Goal: Task Accomplishment & Management: Use online tool/utility

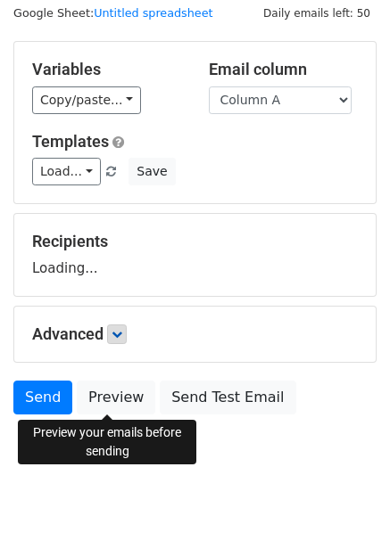
scroll to position [72, 0]
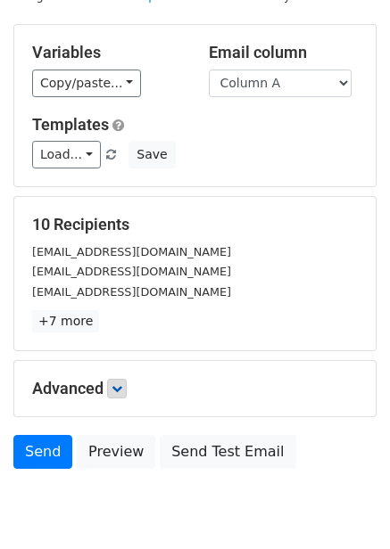
click at [126, 311] on p "+7 more" at bounding box center [194, 321] width 325 height 22
click at [124, 379] on link at bounding box center [117, 389] width 20 height 20
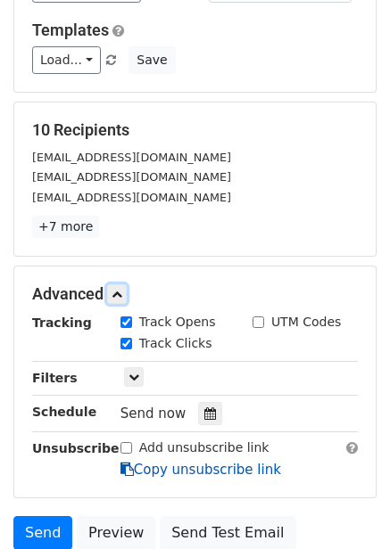
scroll to position [281, 0]
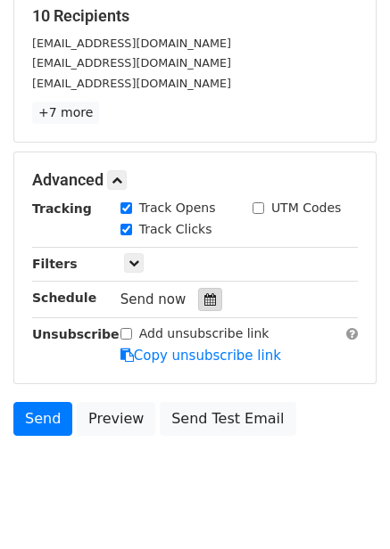
click at [201, 307] on div at bounding box center [210, 299] width 24 height 23
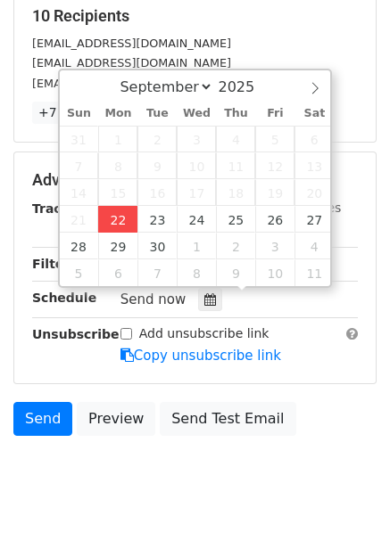
type input "2025-09-22 12:30"
type input "30"
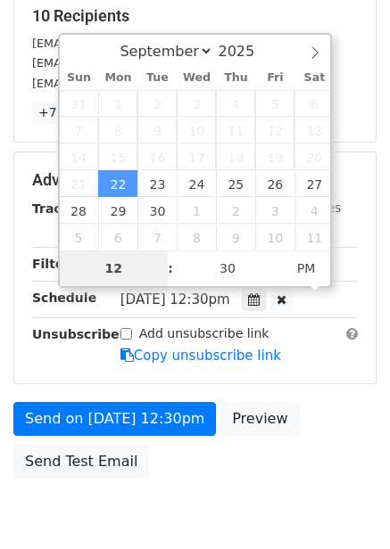
type input "4"
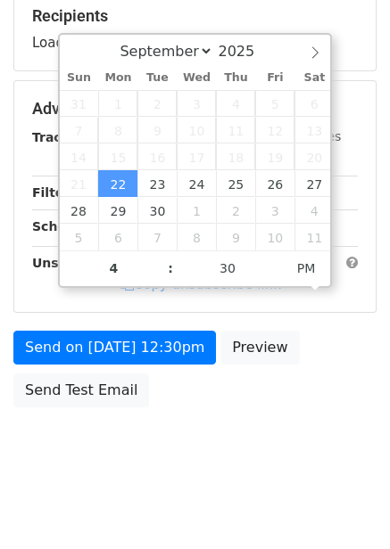
type input "2025-09-22 16:30"
click at [333, 360] on div "Send on Sep 22 at 12:30pm Preview Send Test Email" at bounding box center [195, 374] width 390 height 86
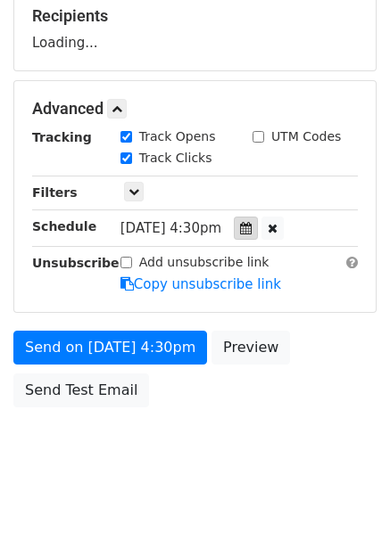
click at [251, 231] on icon at bounding box center [246, 228] width 12 height 12
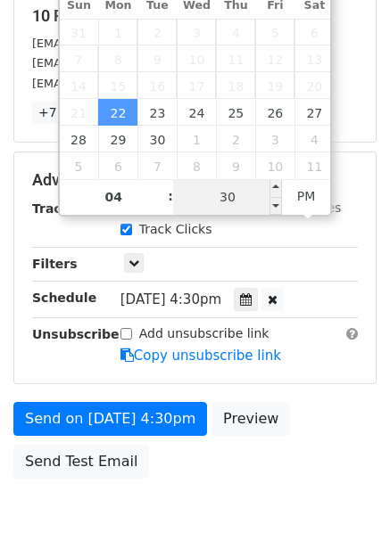
click at [245, 192] on input "30" at bounding box center [227, 197] width 109 height 36
type input "0"
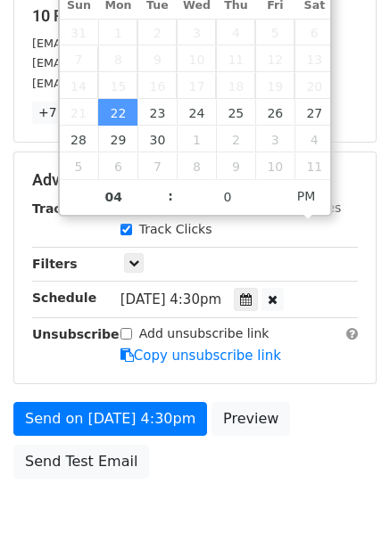
type input "2025-09-22 16:00"
click at [290, 424] on div "Send on Sep 22 at 4:30pm Preview Send Test Email" at bounding box center [195, 445] width 390 height 86
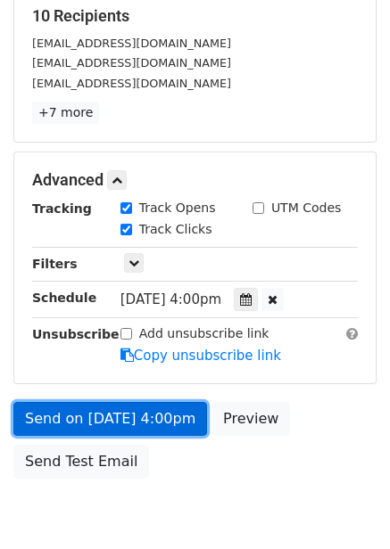
click at [146, 414] on link "Send on Sep 22 at 4:00pm" at bounding box center [109, 419] width 193 height 34
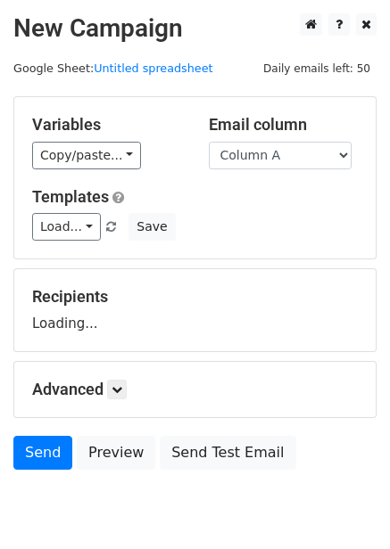
select select "Column B"
click at [209, 142] on select "Column A Column B Column C Column D Column E Column F" at bounding box center [280, 156] width 143 height 28
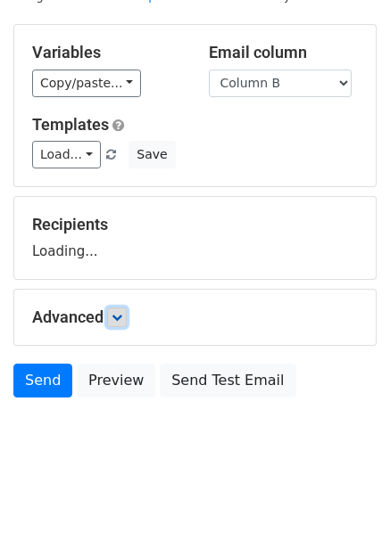
click at [127, 308] on link at bounding box center [117, 318] width 20 height 20
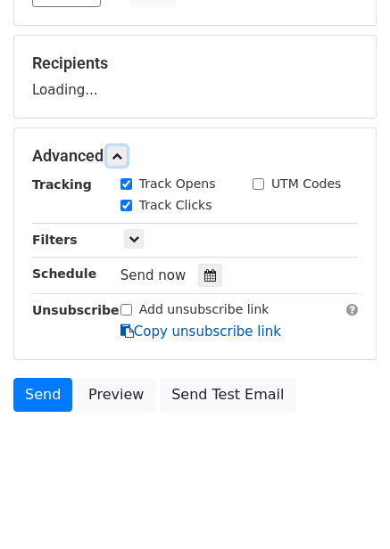
scroll to position [245, 0]
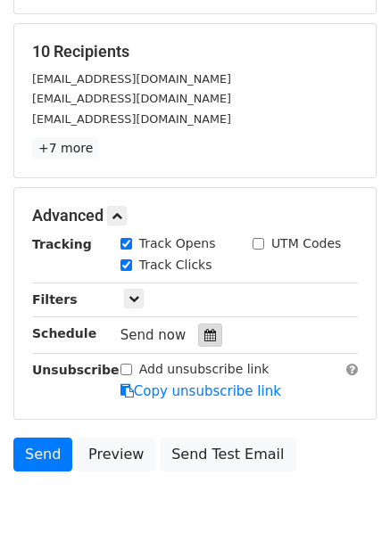
click at [201, 327] on div at bounding box center [210, 335] width 24 height 23
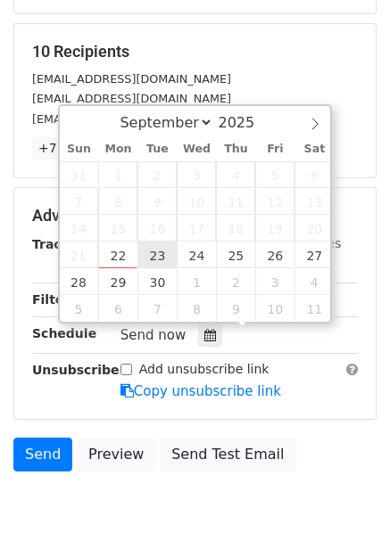
type input "2025-09-23 12:00"
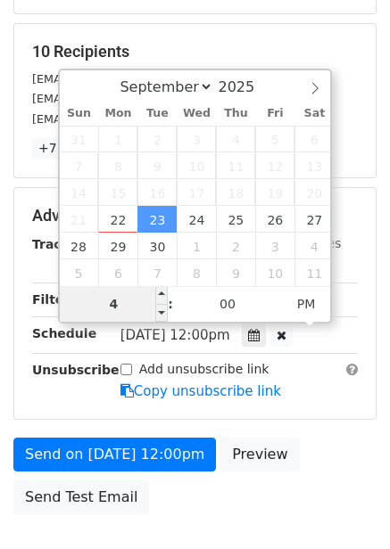
click at [130, 308] on input "4" at bounding box center [114, 304] width 109 height 36
type input "5"
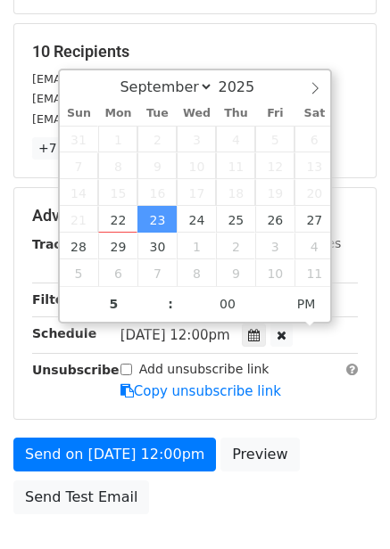
type input "2025-09-23 17:00"
click at [296, 431] on form "Variables Copy/paste... {{Column A}} {{Column B}} {{Column C}} {{Column D}} {{C…" at bounding box center [194, 187] width 363 height 672
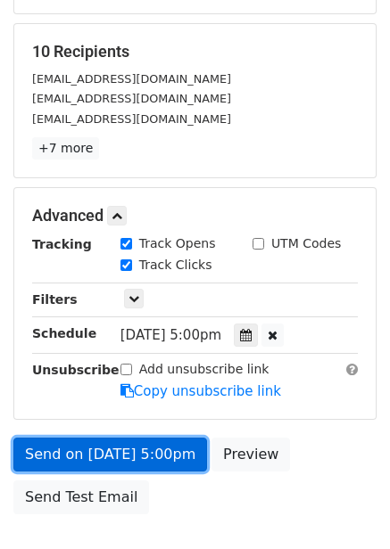
click at [171, 450] on link "Send on Sep 23 at 5:00pm" at bounding box center [109, 455] width 193 height 34
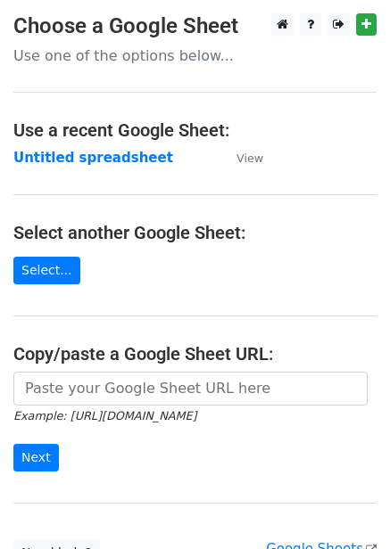
click at [119, 162] on strong "Untitled spreadsheet" at bounding box center [93, 158] width 160 height 16
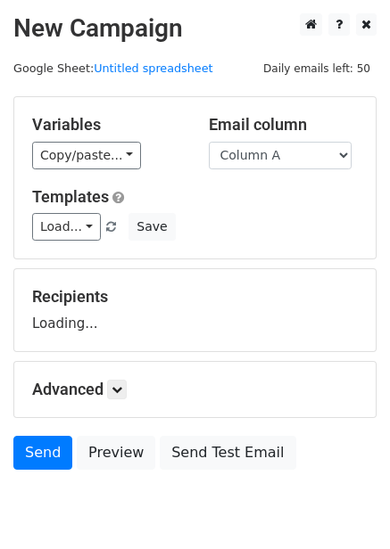
click at [271, 164] on select "Column A Column B Column C Column D Column E Column F" at bounding box center [280, 156] width 143 height 28
select select "Column C"
click at [209, 142] on select "Column A Column B Column C Column D Column E Column F" at bounding box center [280, 156] width 143 height 28
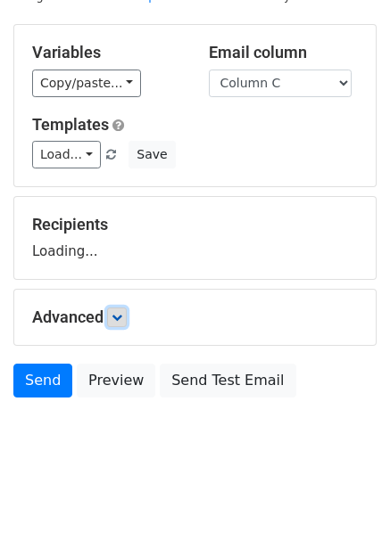
click at [122, 313] on icon at bounding box center [116, 317] width 11 height 11
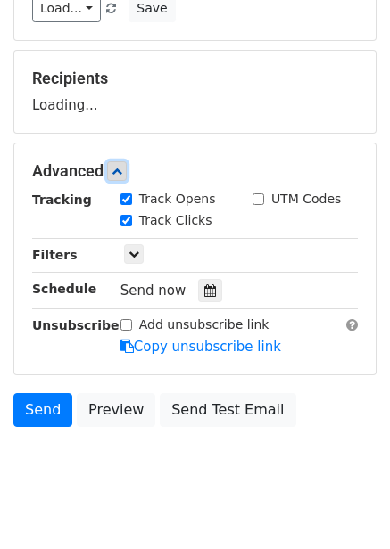
scroll to position [226, 0]
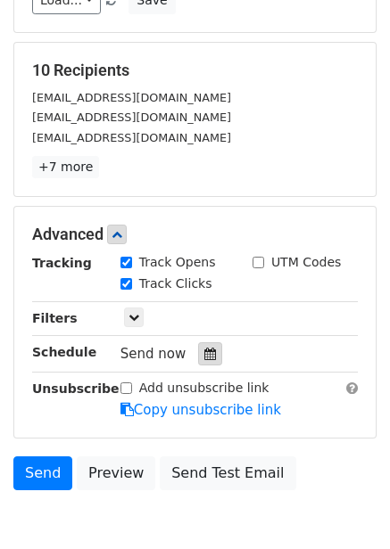
click at [204, 350] on icon at bounding box center [210, 354] width 12 height 12
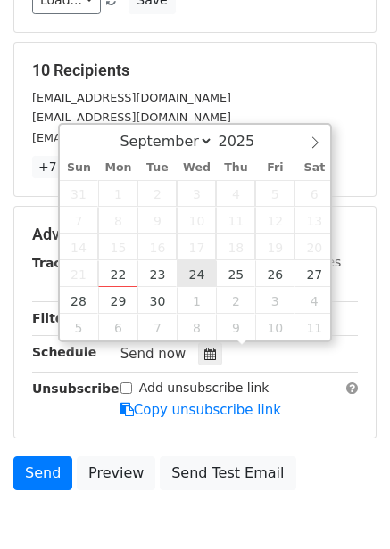
type input "2025-09-24 12:00"
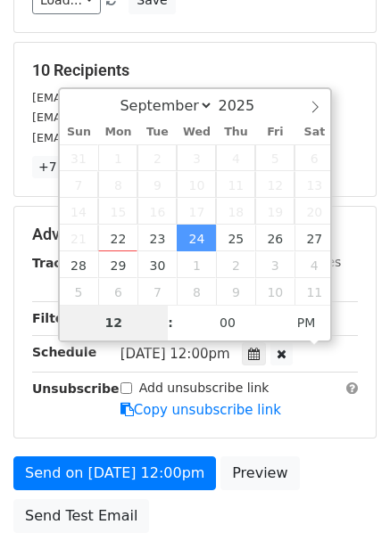
type input "6"
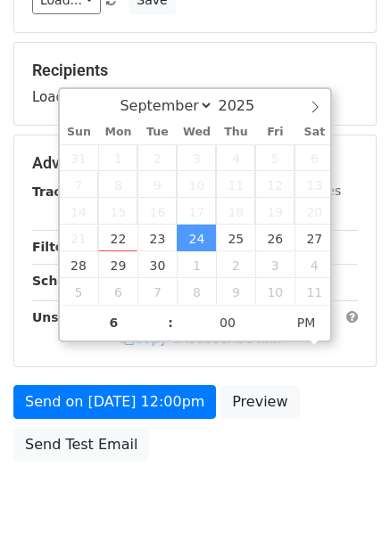
type input "2025-09-24 18:00"
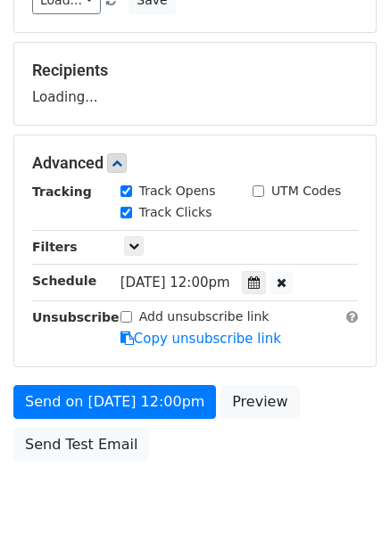
click at [294, 434] on div "Send on Sep 24 at 12:00pm Preview Send Test Email" at bounding box center [195, 428] width 390 height 86
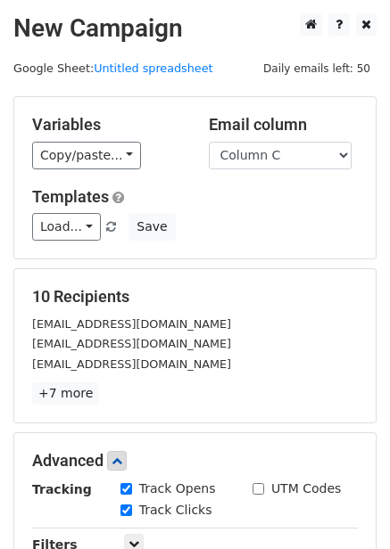
scroll to position [361, 0]
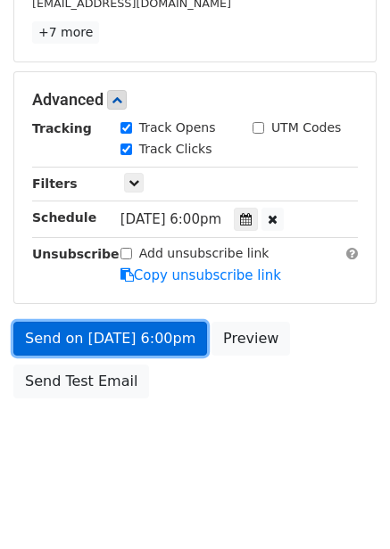
click at [164, 337] on link "Send on Sep 24 at 6:00pm" at bounding box center [109, 339] width 193 height 34
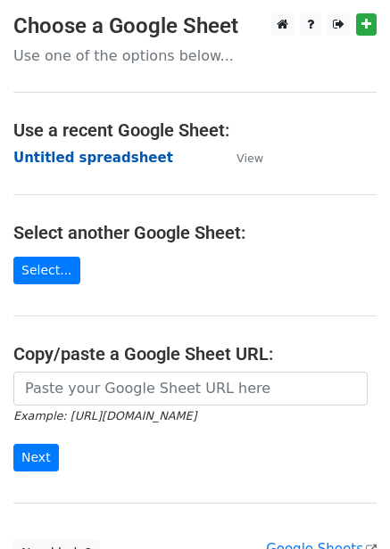
click at [106, 161] on strong "Untitled spreadsheet" at bounding box center [93, 158] width 160 height 16
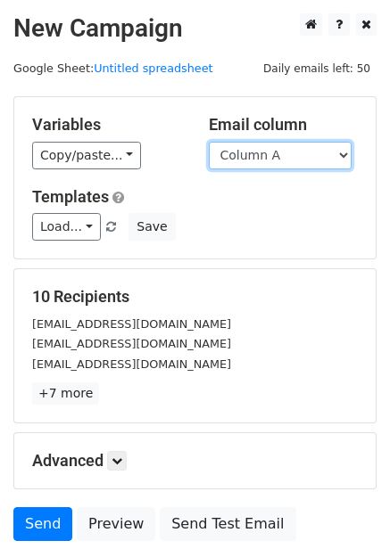
drag, startPoint x: 290, startPoint y: 154, endPoint x: 292, endPoint y: 164, distance: 10.2
click at [290, 154] on select "Column A Column B Column C Column D Column E Column F" at bounding box center [280, 156] width 143 height 28
click at [209, 142] on select "Column A Column B Column C Column D Column E Column F" at bounding box center [280, 156] width 143 height 28
drag, startPoint x: 290, startPoint y: 152, endPoint x: 291, endPoint y: 165, distance: 13.5
click at [290, 152] on select "Column A Column B Column C Column D Column E Column F" at bounding box center [280, 156] width 143 height 28
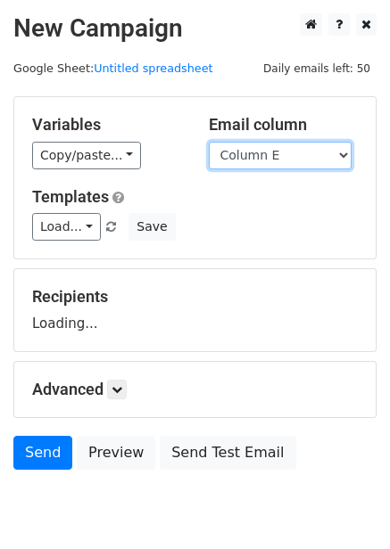
select select "Column D"
click at [209, 142] on select "Column A Column B Column C Column D Column E Column F" at bounding box center [280, 156] width 143 height 28
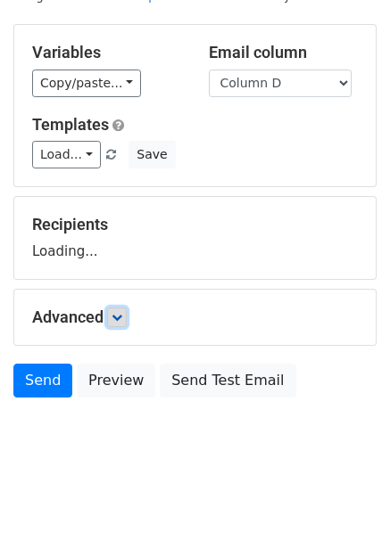
click at [122, 318] on icon at bounding box center [116, 317] width 11 height 11
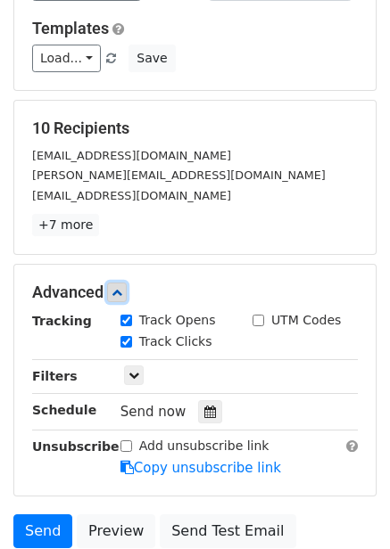
scroll to position [316, 0]
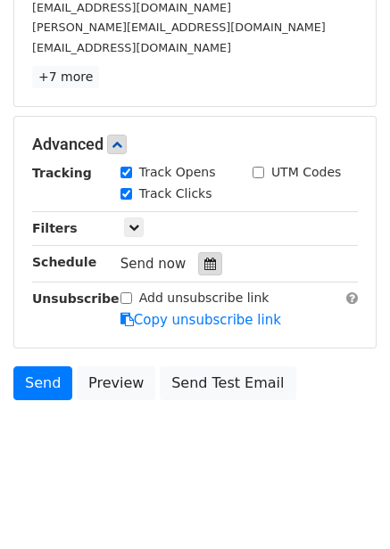
click at [204, 262] on icon at bounding box center [210, 264] width 12 height 12
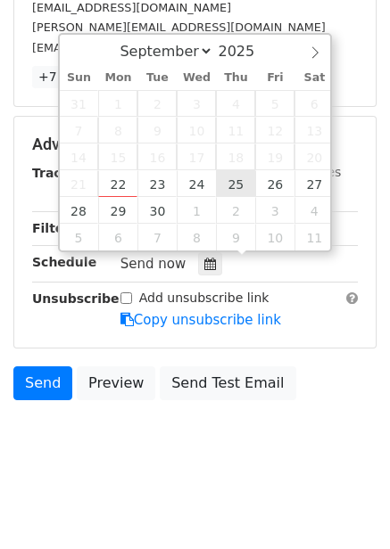
type input "2025-09-25 12:00"
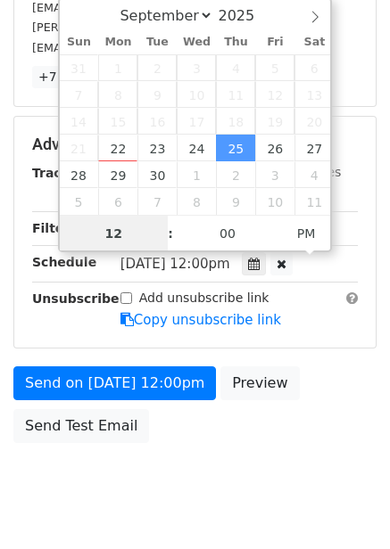
scroll to position [1, 0]
type input "7"
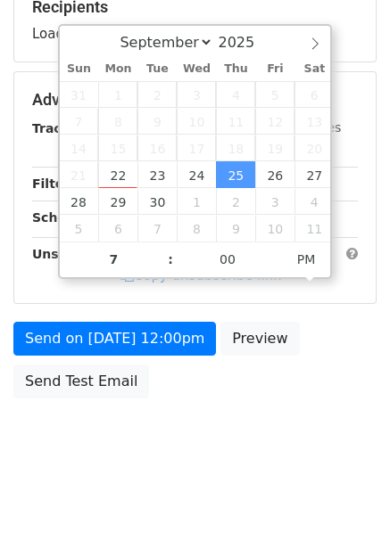
type input "2025-09-25 19:00"
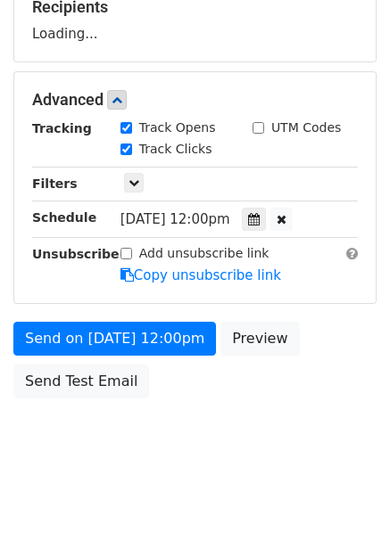
click at [335, 395] on div "Send on Sep 25 at 12:00pm Preview Send Test Email" at bounding box center [195, 365] width 390 height 86
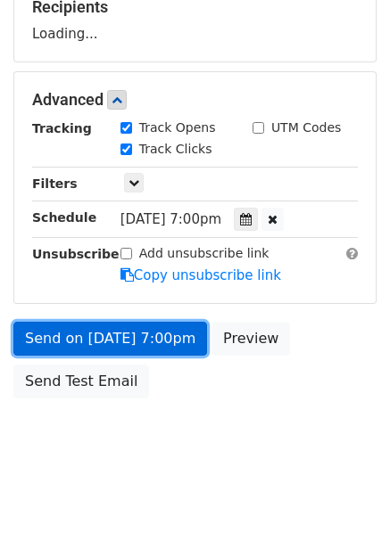
click at [173, 343] on link "Send on Sep 25 at 7:00pm" at bounding box center [109, 339] width 193 height 34
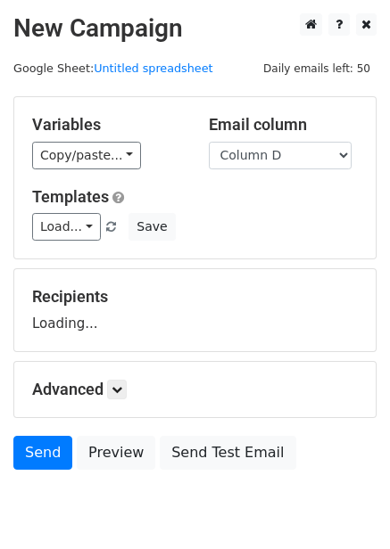
click at [209, 142] on select "Column A Column B Column C Column D Column E Column F" at bounding box center [280, 156] width 143 height 28
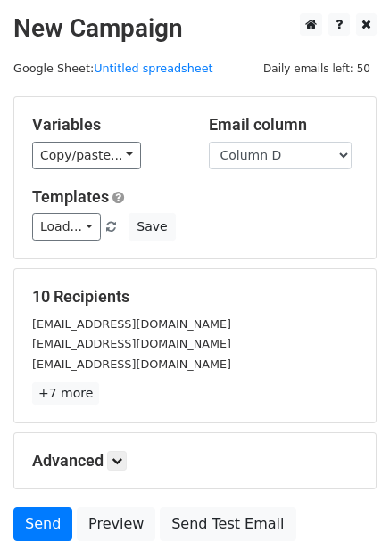
click at [267, 136] on div "Email column Column A Column B Column C Column D Column E Column F" at bounding box center [283, 142] width 177 height 54
click at [275, 160] on select "Column A Column B Column C Column D Column E Column F" at bounding box center [280, 156] width 143 height 28
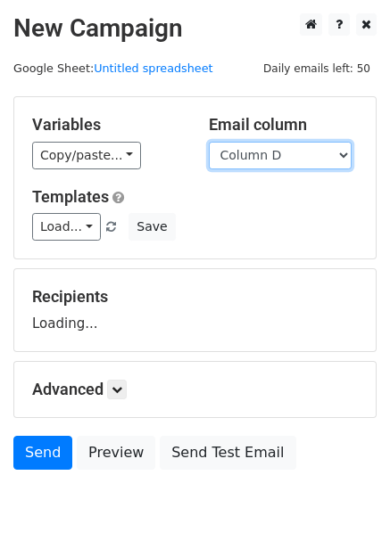
select select "Column E"
click at [209, 142] on select "Column A Column B Column C Column D Column E Column F" at bounding box center [280, 156] width 143 height 28
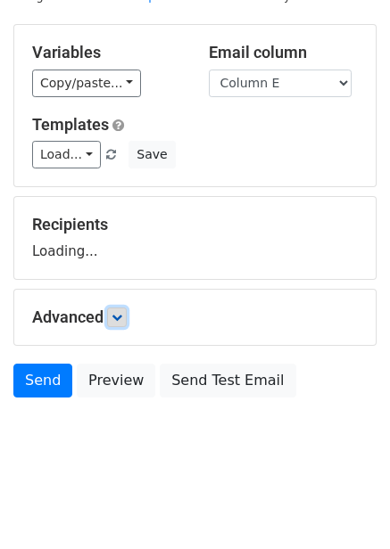
click at [111, 317] on link at bounding box center [117, 318] width 20 height 20
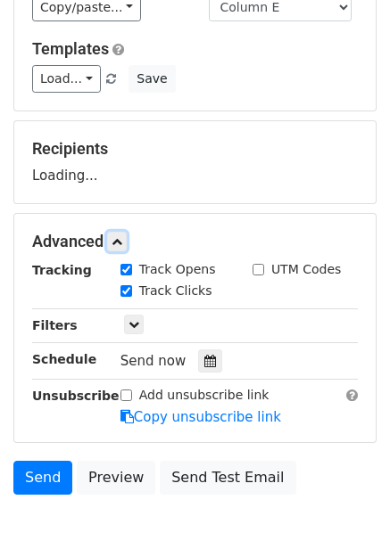
scroll to position [247, 0]
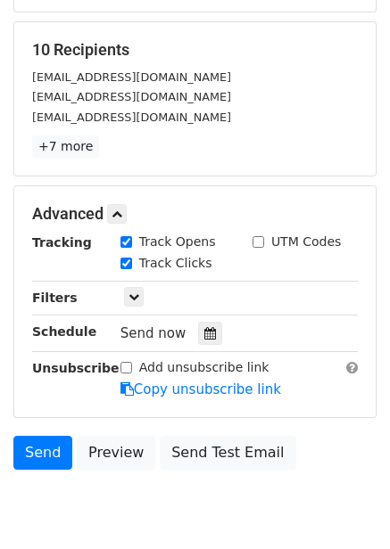
click at [198, 346] on div "Tracking Track Opens UTM Codes Track Clicks Filters Only include spreadsheet ro…" at bounding box center [194, 316] width 325 height 167
click at [204, 339] on icon at bounding box center [210, 333] width 12 height 12
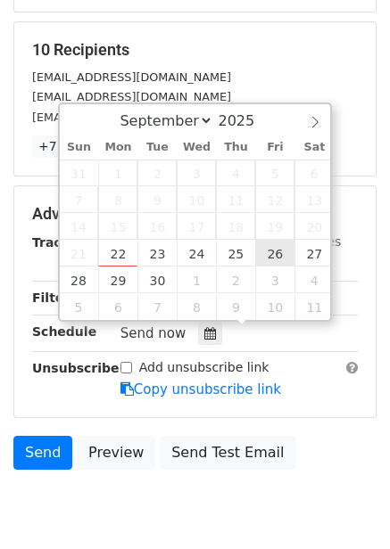
type input "[DATE] 12:00"
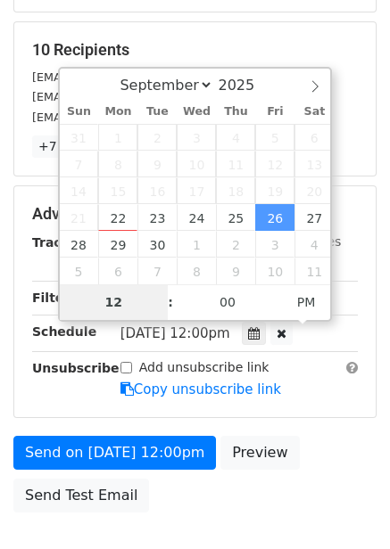
type input "8"
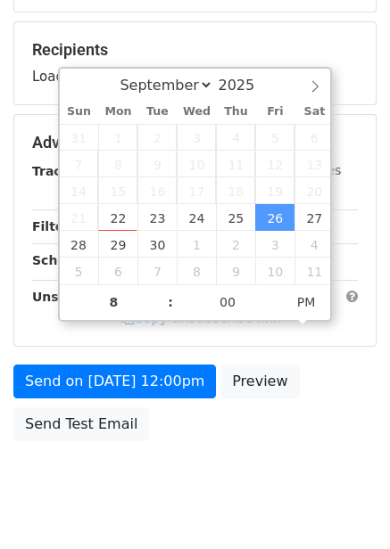
type input "[DATE] 20:00"
click at [314, 377] on div "Send on [DATE] 12:00pm Preview Send Test Email" at bounding box center [195, 408] width 390 height 86
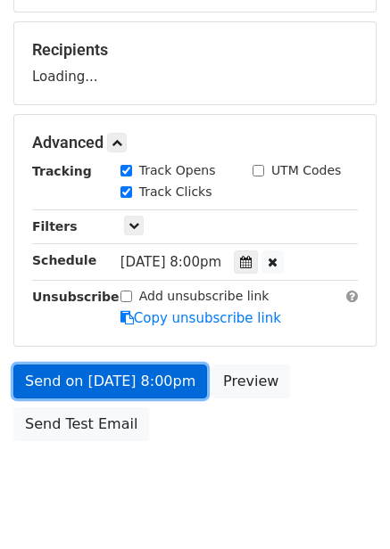
click at [173, 368] on link "Send on [DATE] 8:00pm" at bounding box center [109, 382] width 193 height 34
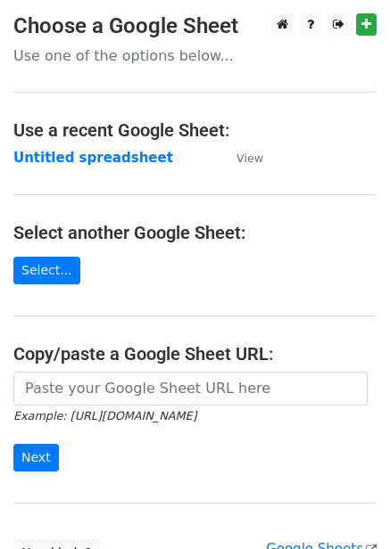
click at [111, 162] on strong "Untitled spreadsheet" at bounding box center [93, 158] width 160 height 16
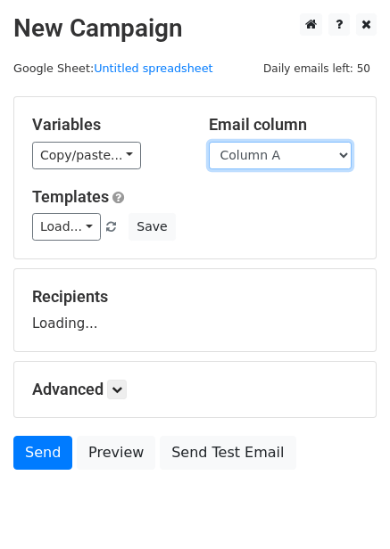
drag, startPoint x: 0, startPoint y: 0, endPoint x: 255, endPoint y: 154, distance: 298.0
click at [255, 154] on select "Column A Column B Column C Column D Column E Column F" at bounding box center [280, 156] width 143 height 28
select select "Column F"
click at [209, 142] on select "Column A Column B Column C Column D Column E Column F" at bounding box center [280, 156] width 143 height 28
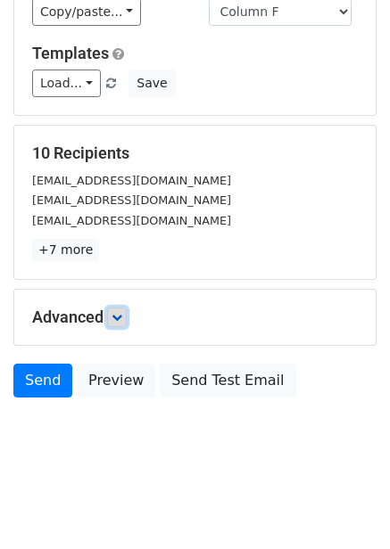
click at [118, 318] on icon at bounding box center [116, 317] width 11 height 11
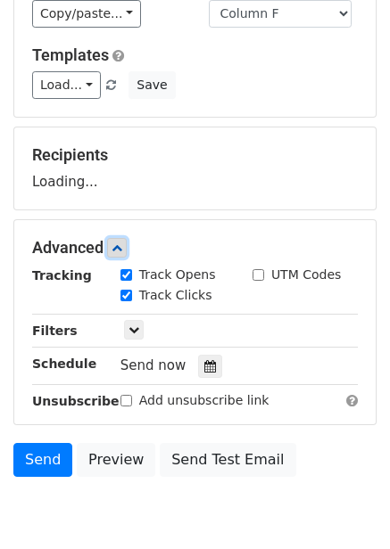
scroll to position [233, 0]
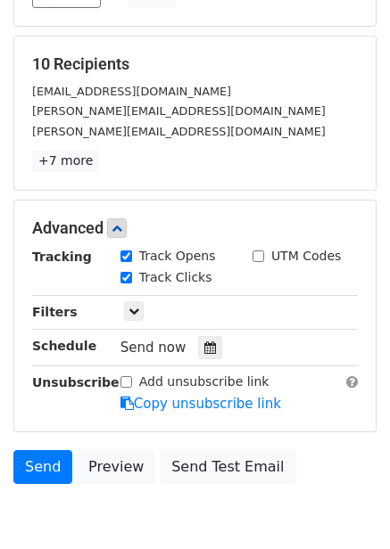
click at [201, 276] on label "Track Clicks" at bounding box center [175, 277] width 73 height 19
click at [132, 276] on input "Track Clicks" at bounding box center [126, 278] width 12 height 12
click at [185, 276] on label "Track Clicks" at bounding box center [175, 277] width 73 height 19
click at [132, 276] on input "Track Clicks" at bounding box center [126, 278] width 12 height 12
checkbox input "true"
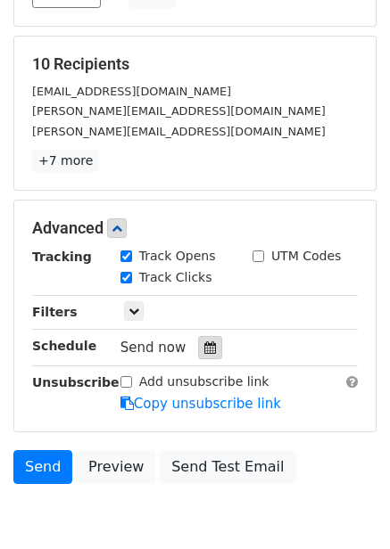
click at [204, 351] on icon at bounding box center [210, 347] width 12 height 12
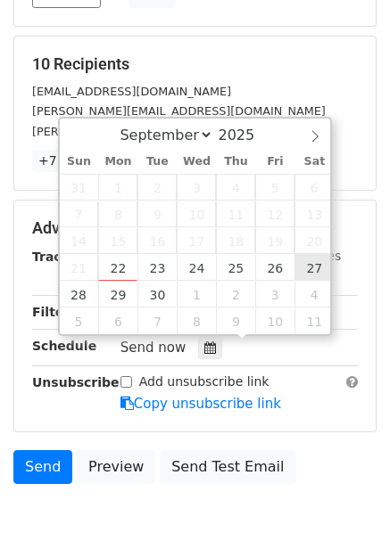
type input "2025-09-27 12:00"
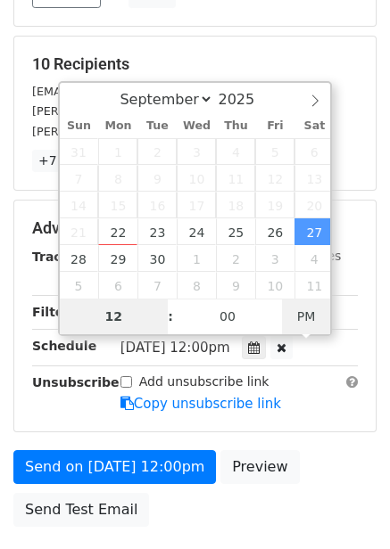
type input "9"
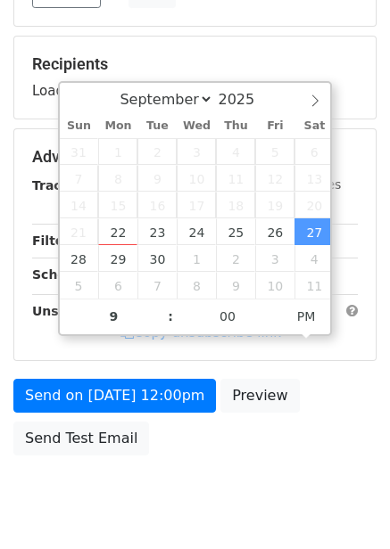
type input "2025-09-27 21:00"
click at [315, 402] on div "Send on Sep 27 at 12:00pm Preview Send Test Email" at bounding box center [195, 422] width 390 height 86
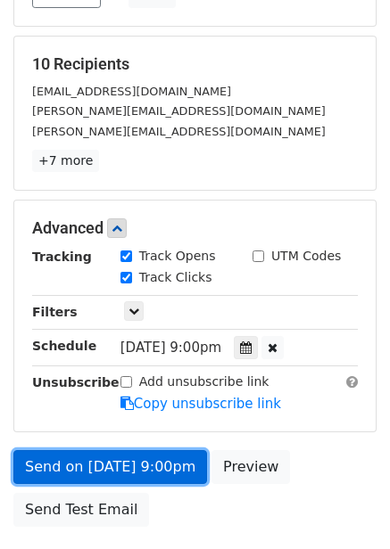
click at [144, 467] on link "Send on Sep 27 at 9:00pm" at bounding box center [109, 467] width 193 height 34
